Goal: Find contact information: Find contact information

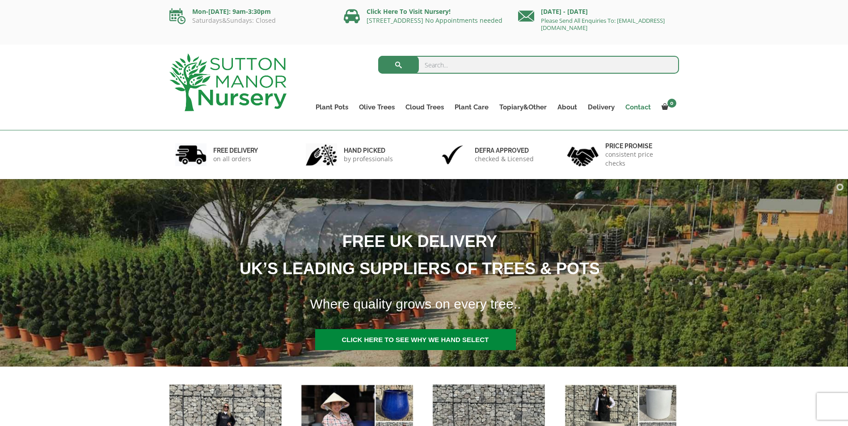
click at [632, 105] on link "Contact" at bounding box center [638, 107] width 36 height 13
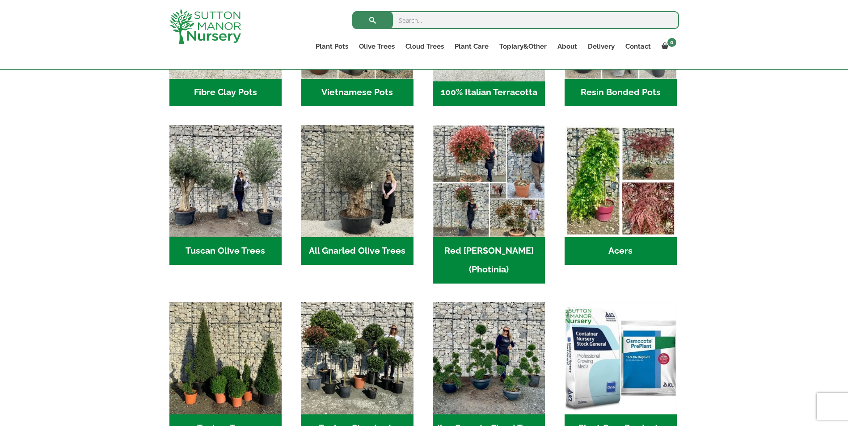
scroll to position [223, 0]
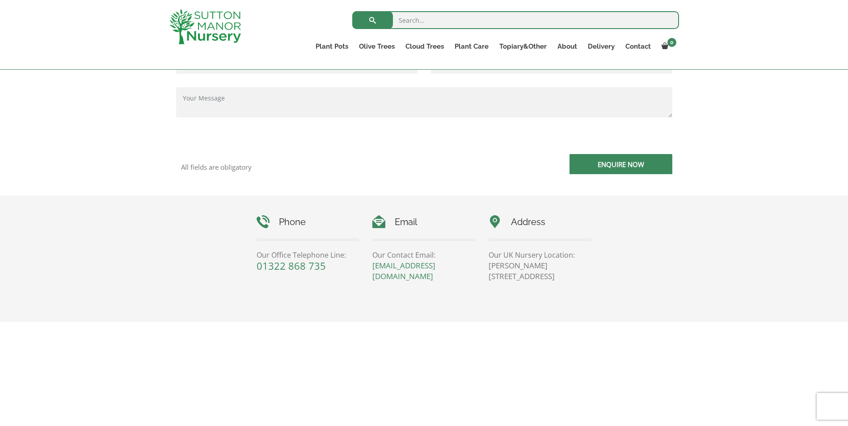
scroll to position [313, 0]
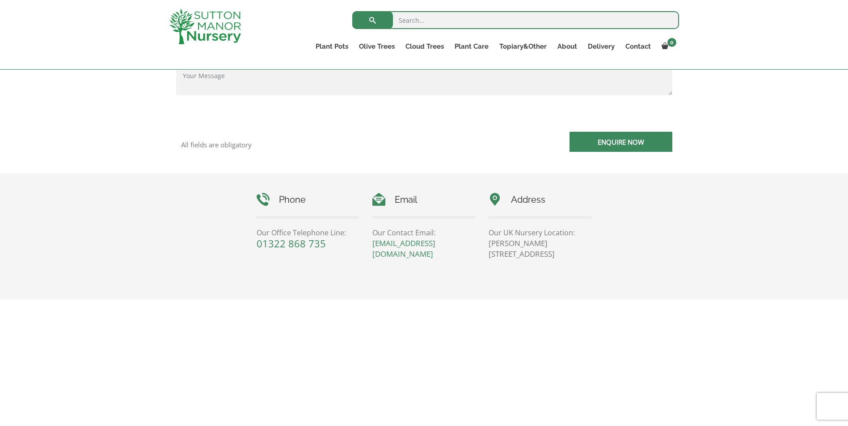
drag, startPoint x: 568, startPoint y: 254, endPoint x: 488, endPoint y: 247, distance: 80.3
click at [488, 247] on div "Address Our UK Nursery Location: [PERSON_NAME][STREET_ADDRESS]" at bounding box center [540, 226] width 116 height 67
drag, startPoint x: 488, startPoint y: 247, endPoint x: 500, endPoint y: 247, distance: 12.5
copy p "Sutton Manor Nursery, Dartford Rd, DA4 9HZ"
click at [328, 244] on p "01322 868 735" at bounding box center [307, 243] width 103 height 11
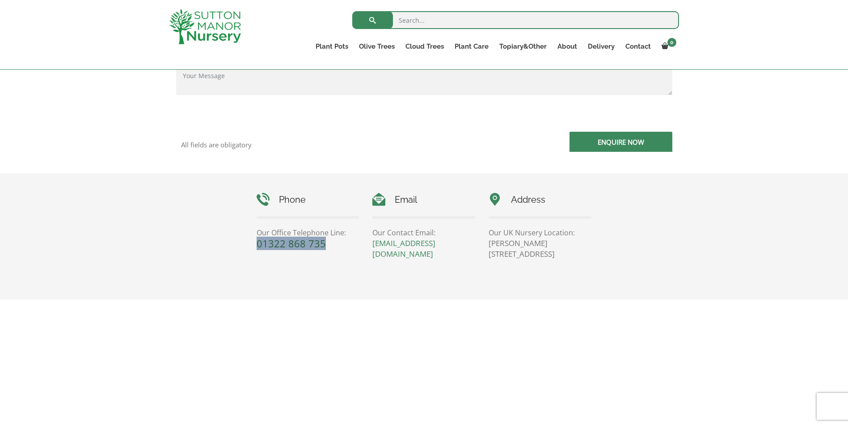
drag, startPoint x: 328, startPoint y: 244, endPoint x: 258, endPoint y: 244, distance: 70.2
click at [258, 244] on p "01322 868 735" at bounding box center [307, 243] width 103 height 11
drag, startPoint x: 258, startPoint y: 244, endPoint x: 265, endPoint y: 242, distance: 7.5
copy link "01322 868 735"
drag, startPoint x: 407, startPoint y: 252, endPoint x: 373, endPoint y: 246, distance: 35.0
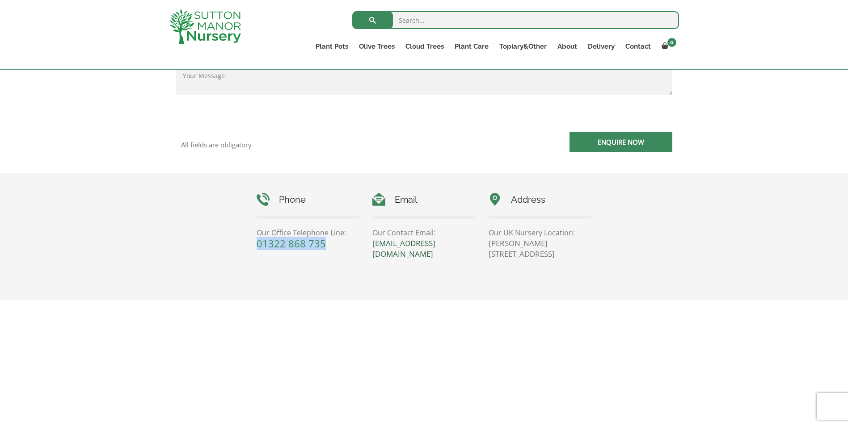
click at [373, 246] on p "[EMAIL_ADDRESS][DOMAIN_NAME]" at bounding box center [423, 248] width 103 height 21
copy link "[EMAIL_ADDRESS][DOMAIN_NAME]"
